Goal: Task Accomplishment & Management: Use online tool/utility

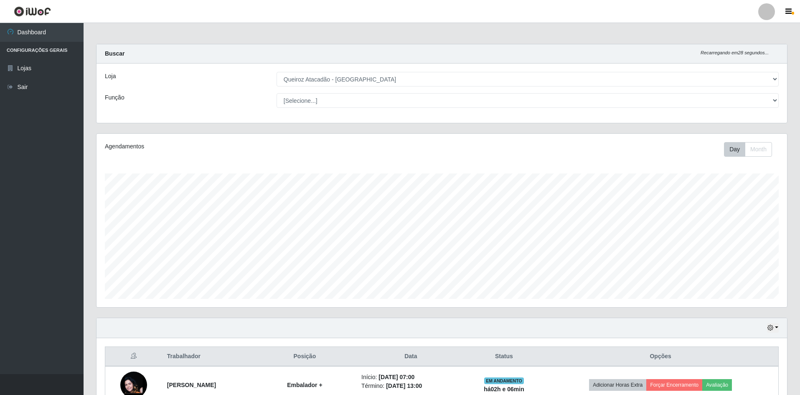
select select "517"
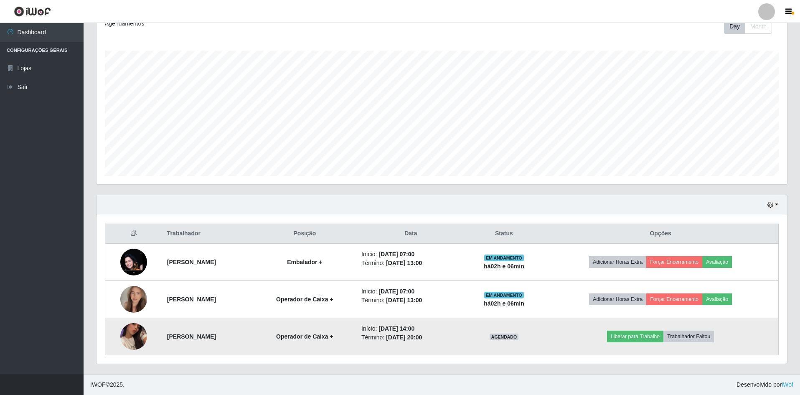
scroll to position [173, 691]
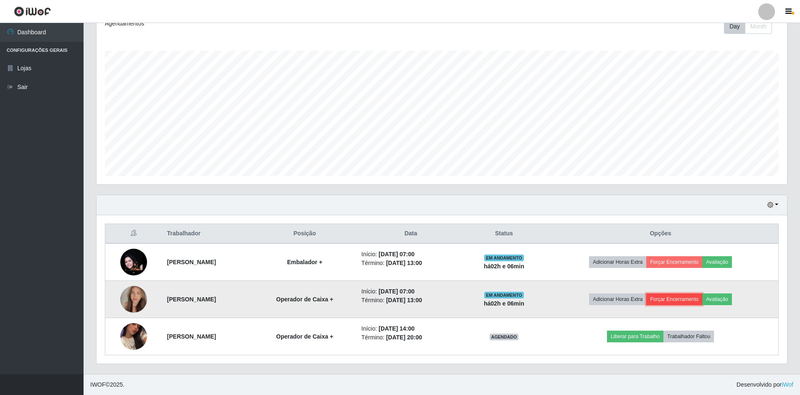
click at [684, 300] on button "Forçar Encerramento" at bounding box center [674, 299] width 56 height 12
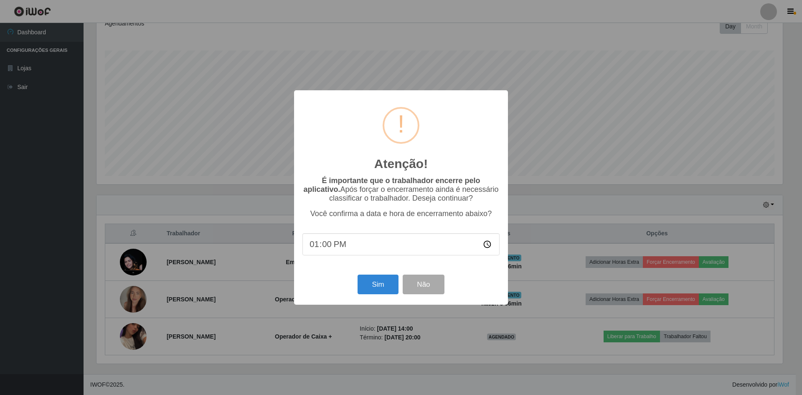
click at [486, 246] on input "13:00" at bounding box center [400, 244] width 197 height 22
click at [329, 248] on input "13:00" at bounding box center [400, 244] width 197 height 22
click at [312, 244] on input "time" at bounding box center [400, 244] width 197 height 22
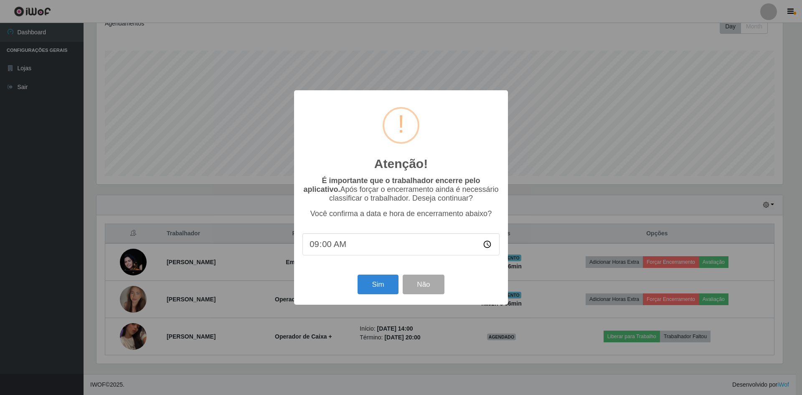
type input "09:06"
click at [366, 287] on button "Sim" at bounding box center [378, 284] width 41 height 20
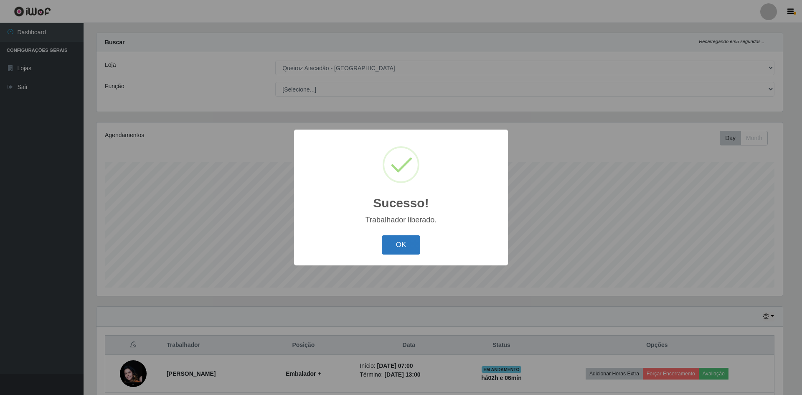
click at [402, 244] on button "OK" at bounding box center [401, 245] width 39 height 20
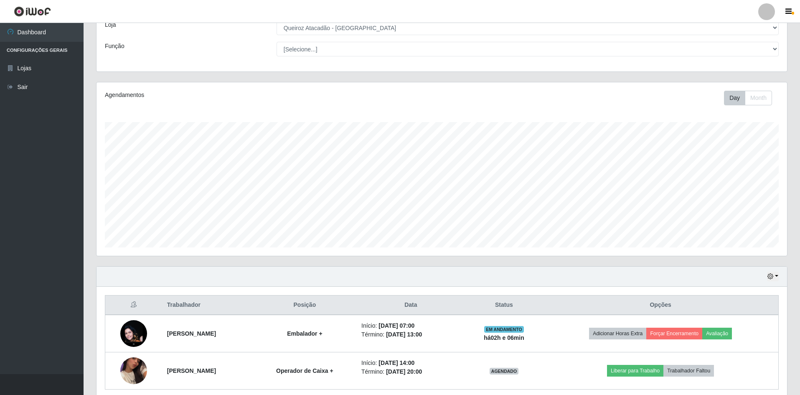
scroll to position [86, 0]
